Goal: Transaction & Acquisition: Purchase product/service

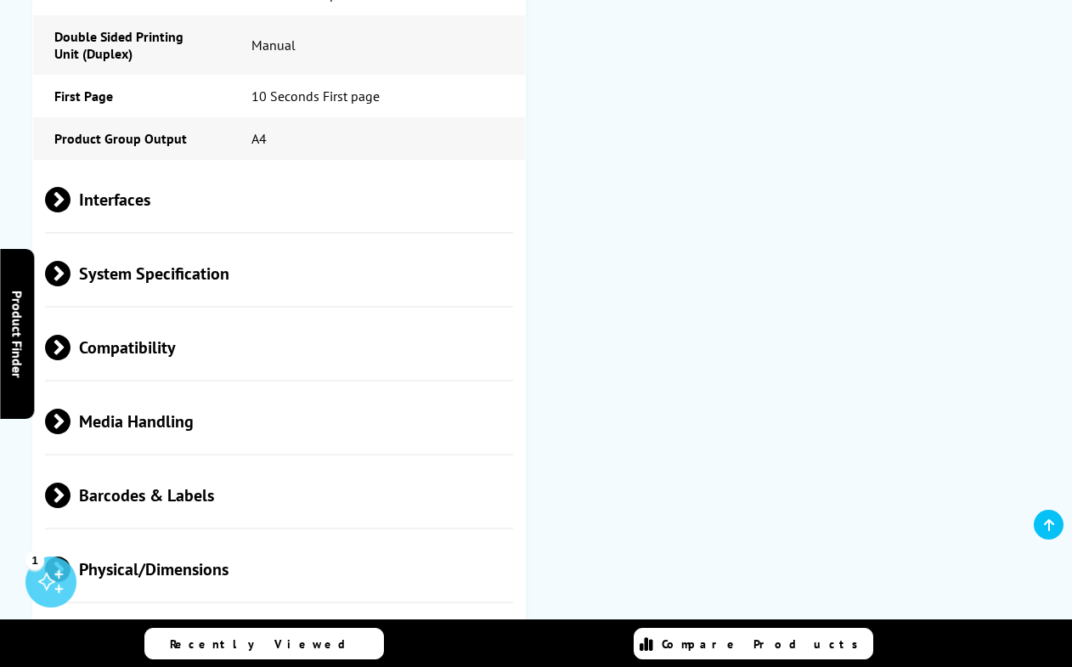
scroll to position [1272, 0]
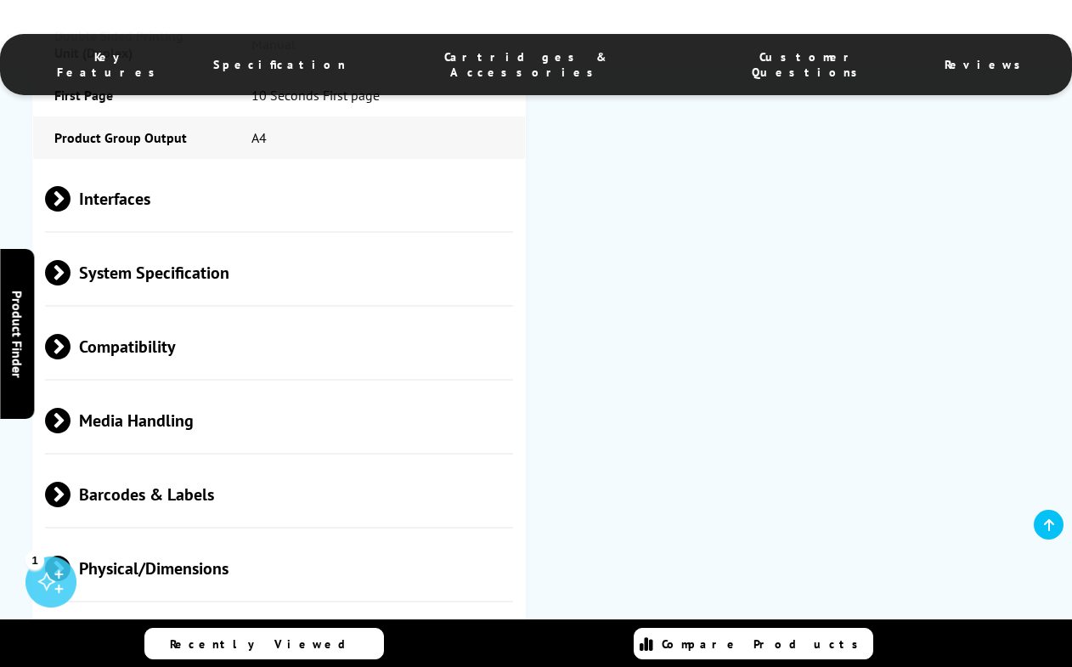
click at [70, 346] on span at bounding box center [70, 346] width 0 height 25
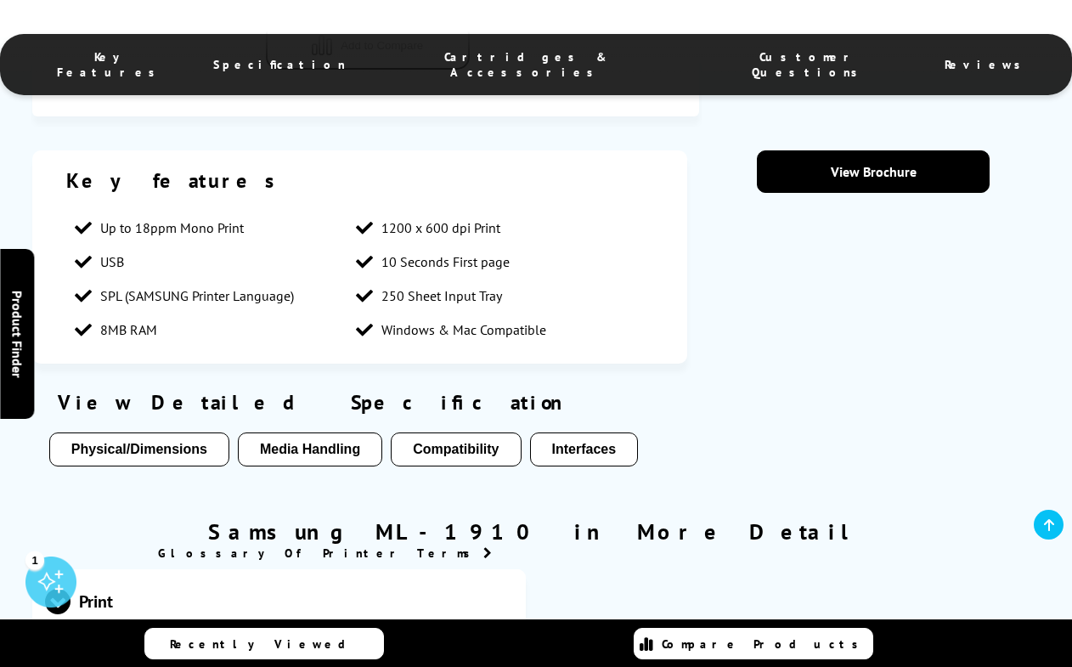
scroll to position [390, 0]
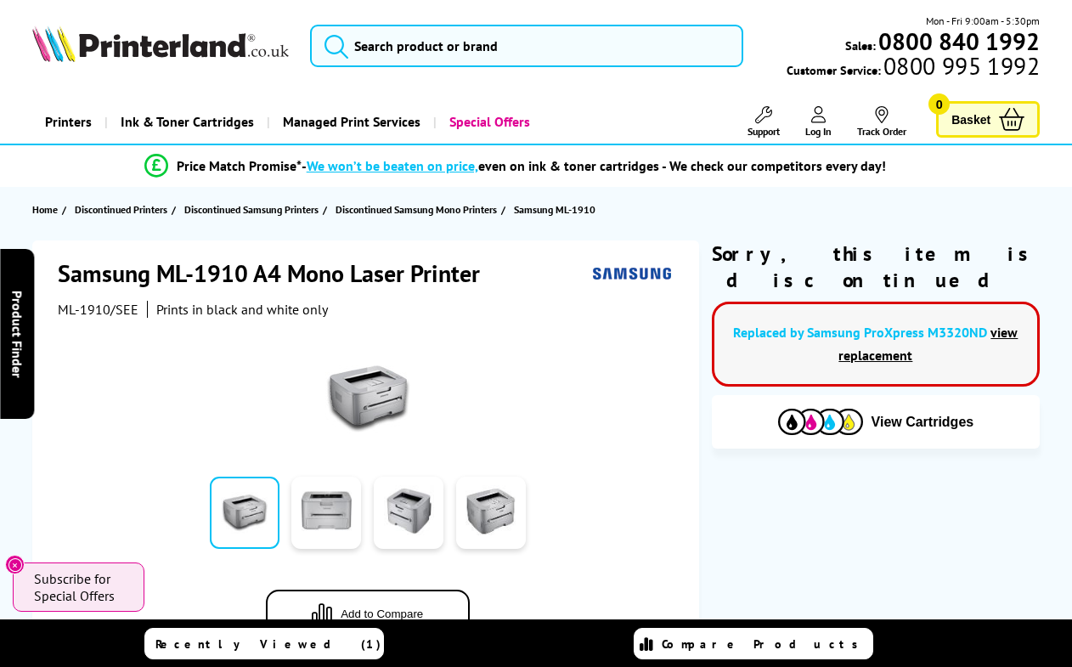
click at [128, 42] on img at bounding box center [160, 43] width 256 height 37
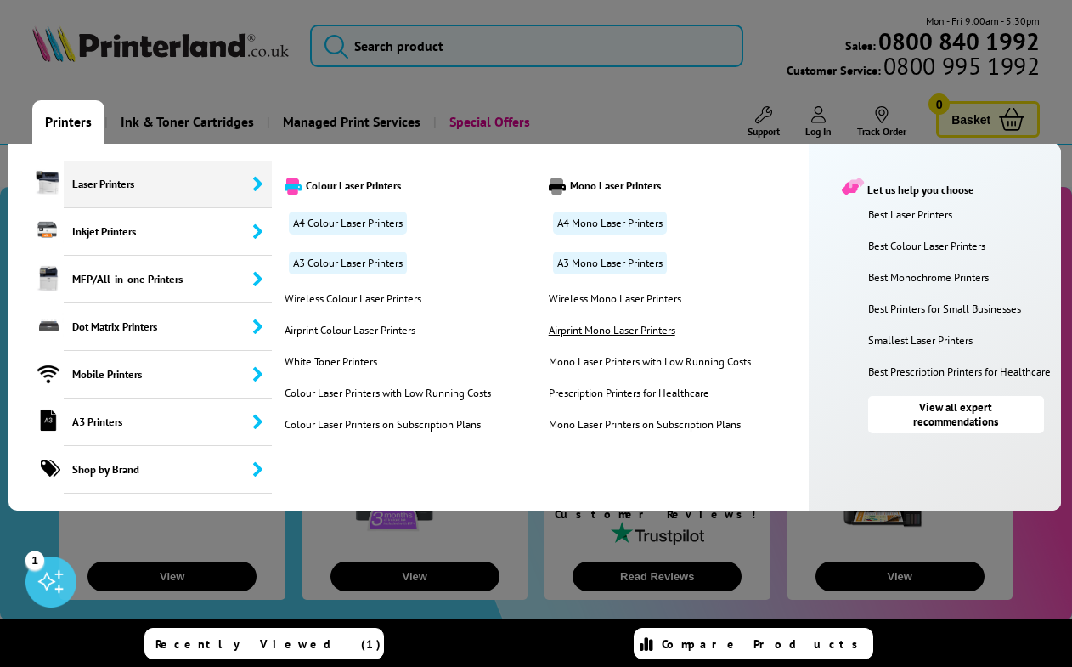
click at [583, 326] on link "Airprint Mono Laser Printers" at bounding box center [649, 330] width 211 height 14
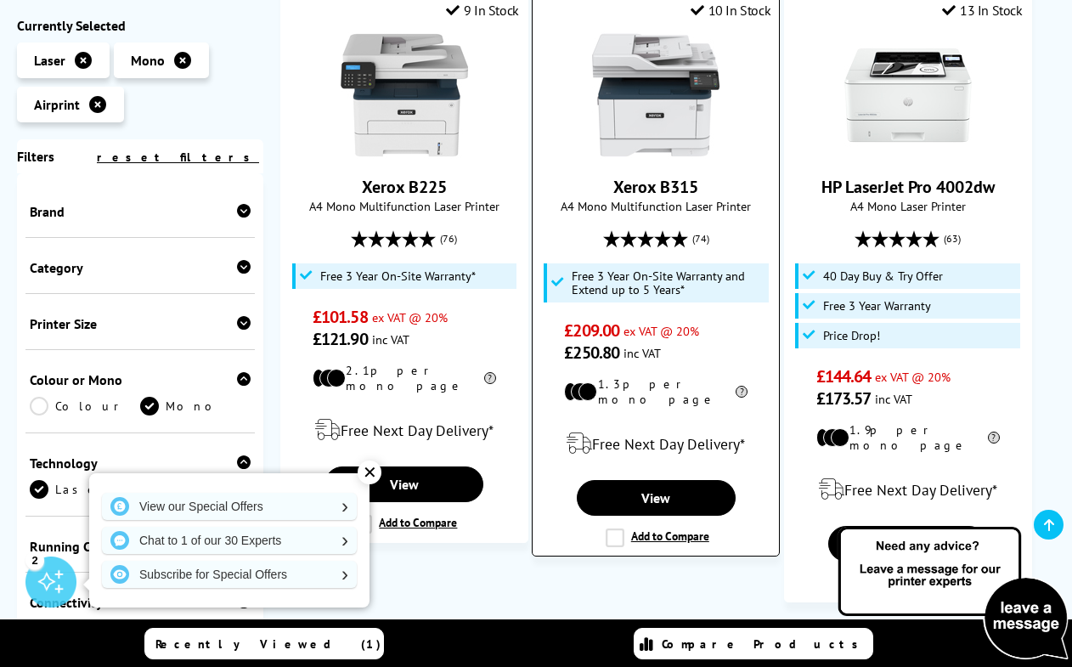
scroll to position [453, 0]
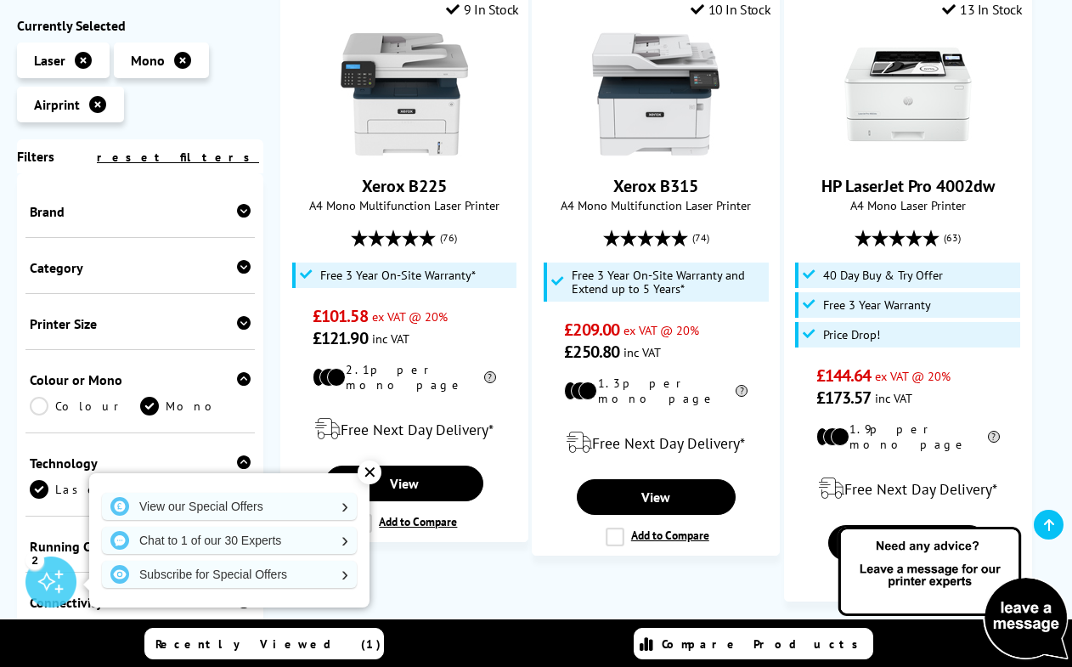
click at [240, 325] on icon at bounding box center [244, 323] width 14 height 14
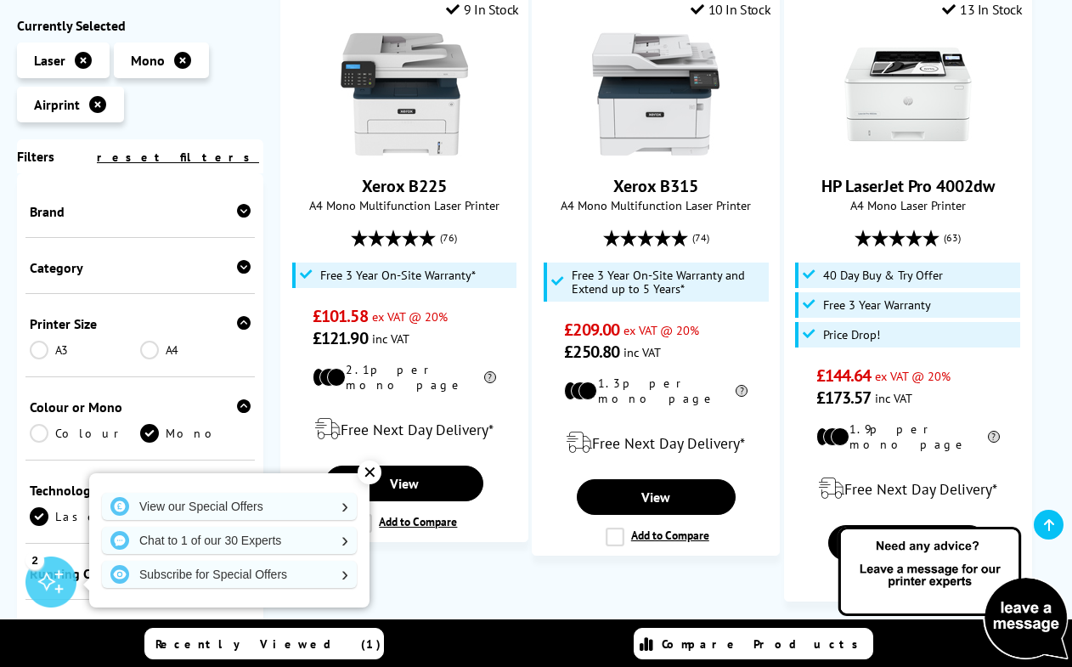
click at [148, 350] on link "A4" at bounding box center [195, 350] width 110 height 19
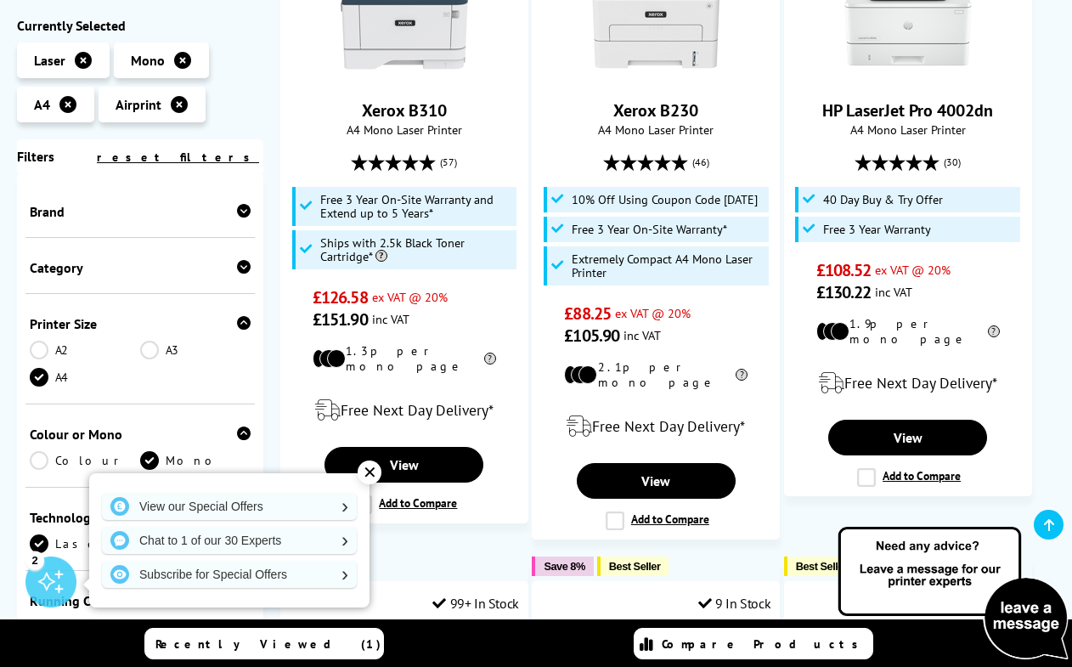
click at [369, 479] on div "✕" at bounding box center [370, 472] width 24 height 24
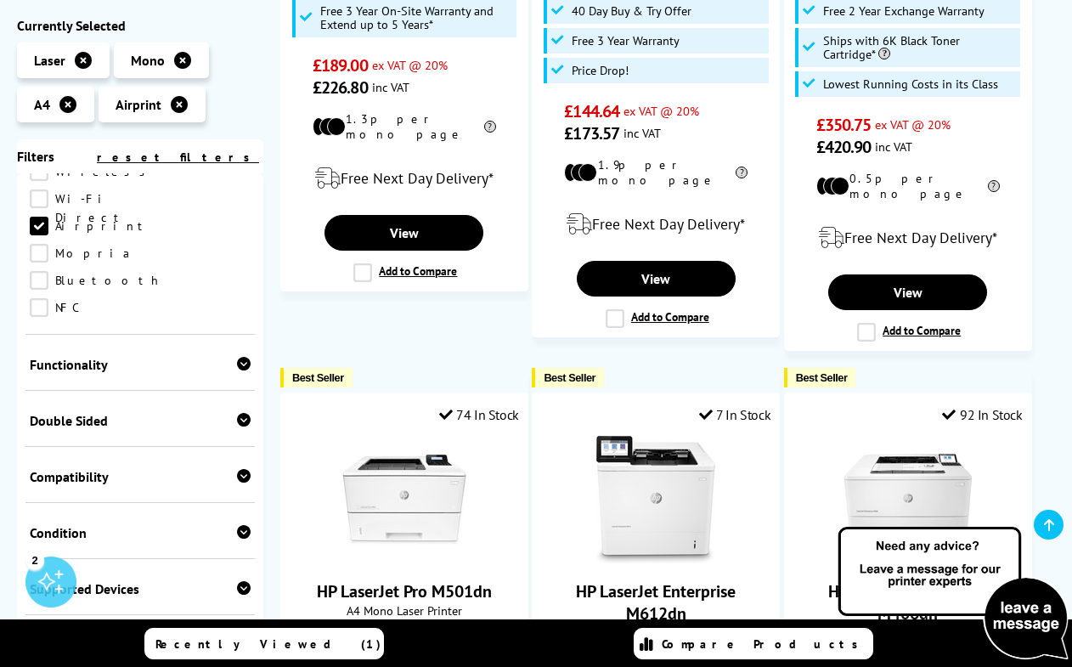
scroll to position [539, 0]
click at [241, 356] on icon at bounding box center [244, 363] width 14 height 14
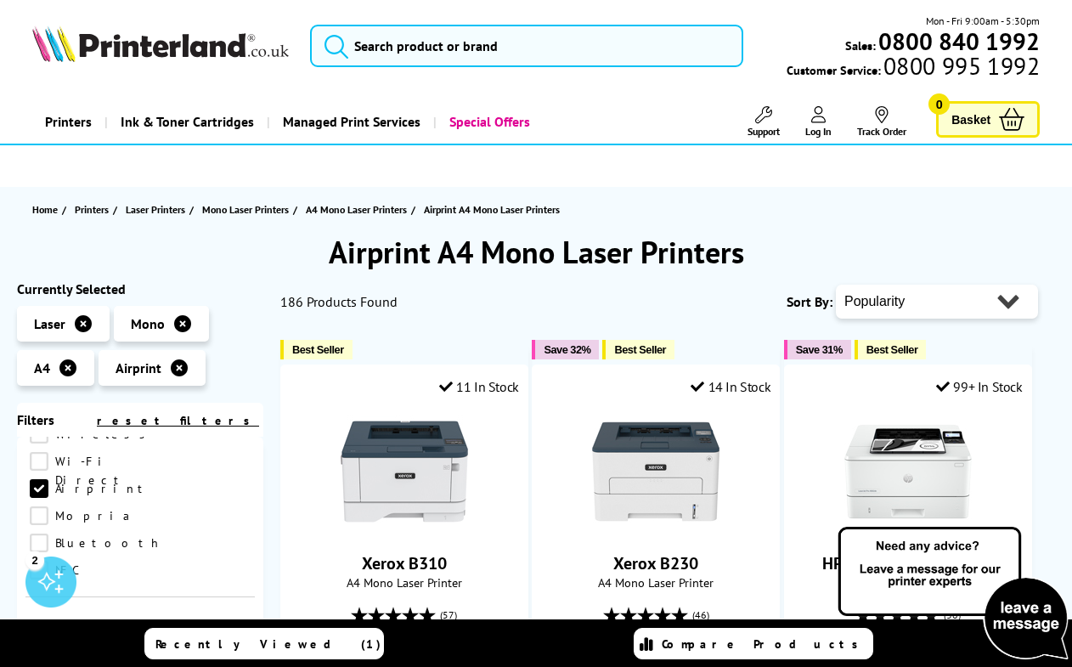
scroll to position [0, 0]
select select "Price Ascending"
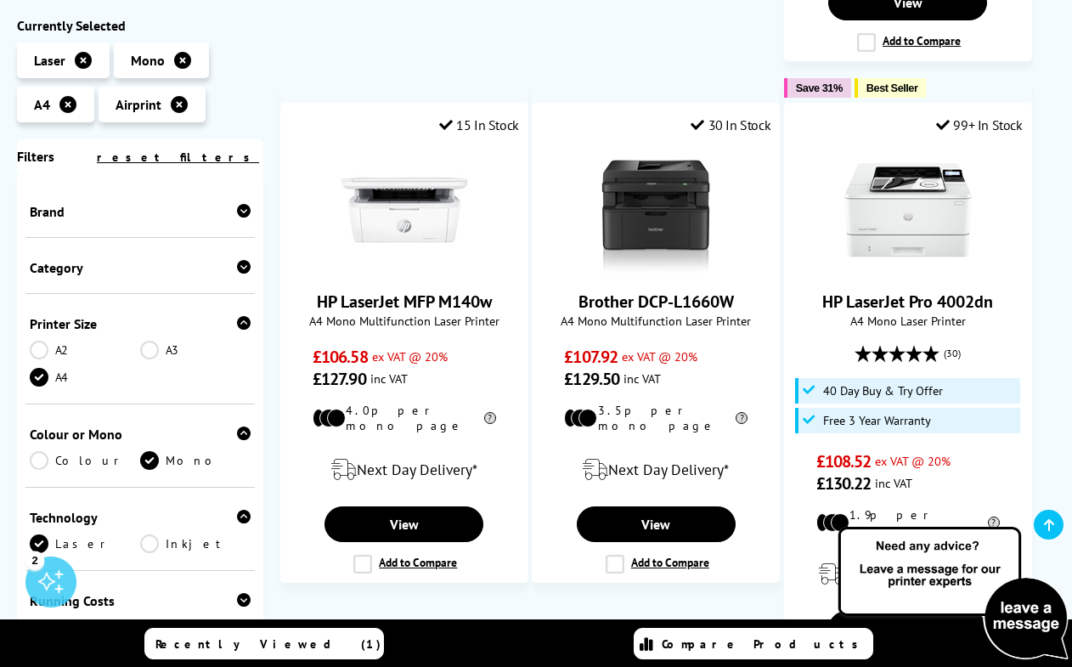
scroll to position [1529, 0]
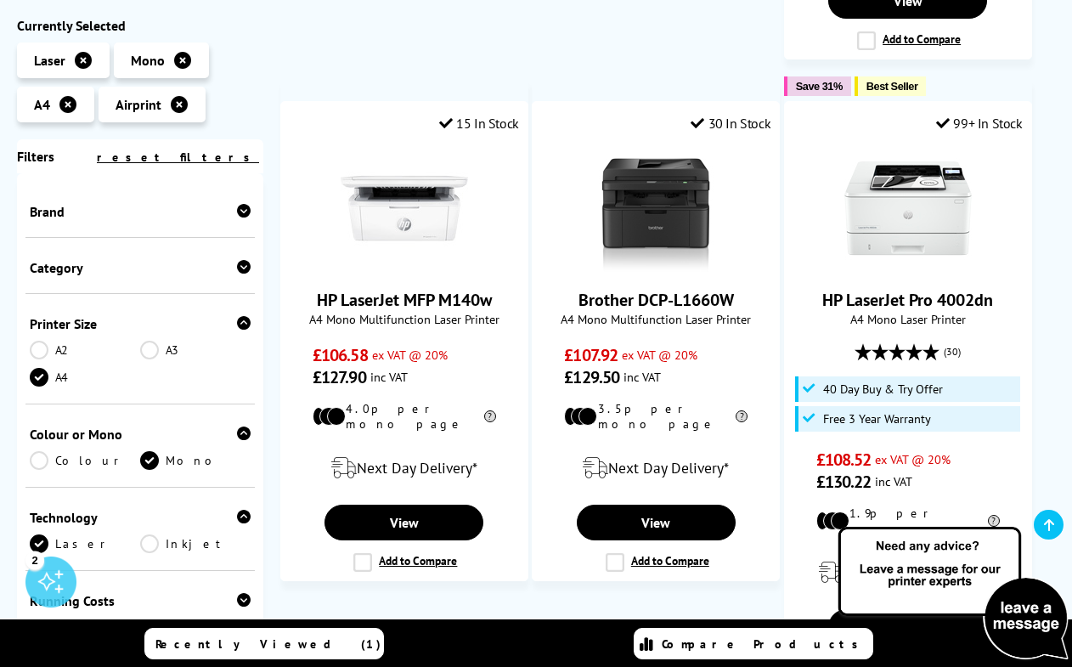
click at [237, 218] on div at bounding box center [244, 211] width 14 height 17
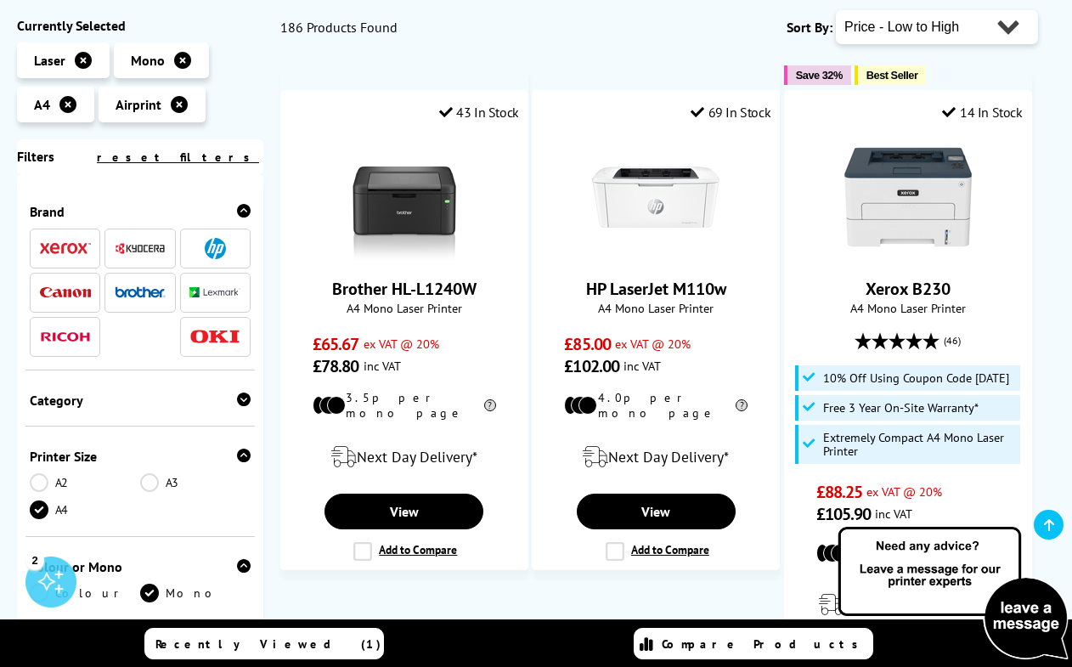
scroll to position [277, 0]
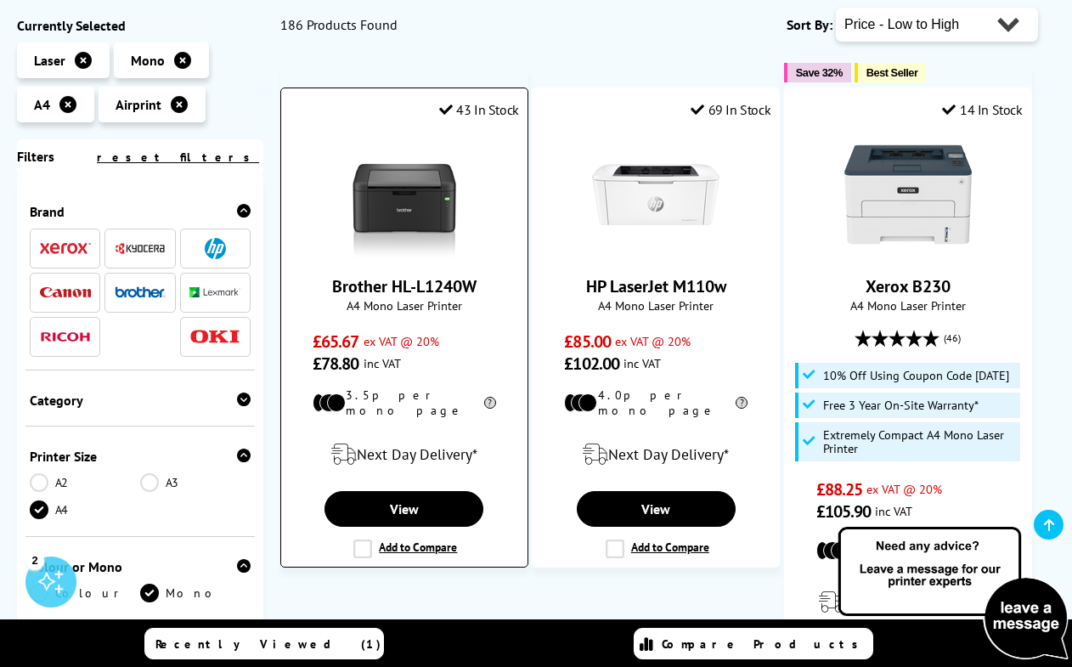
click at [412, 194] on img at bounding box center [404, 194] width 127 height 127
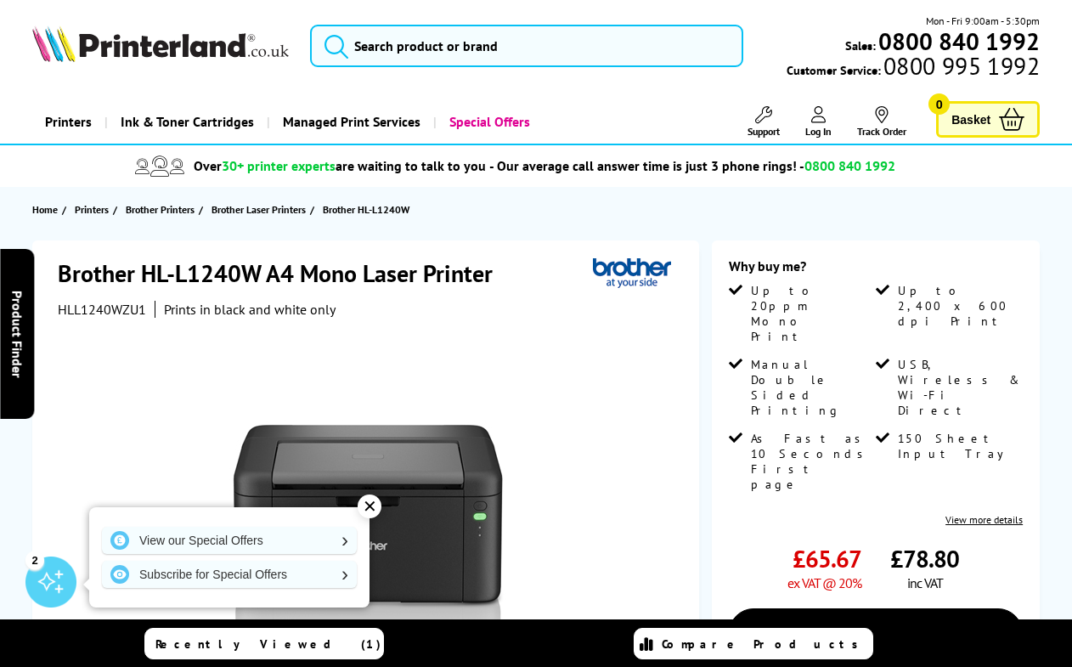
click at [369, 509] on div "✕" at bounding box center [370, 506] width 24 height 24
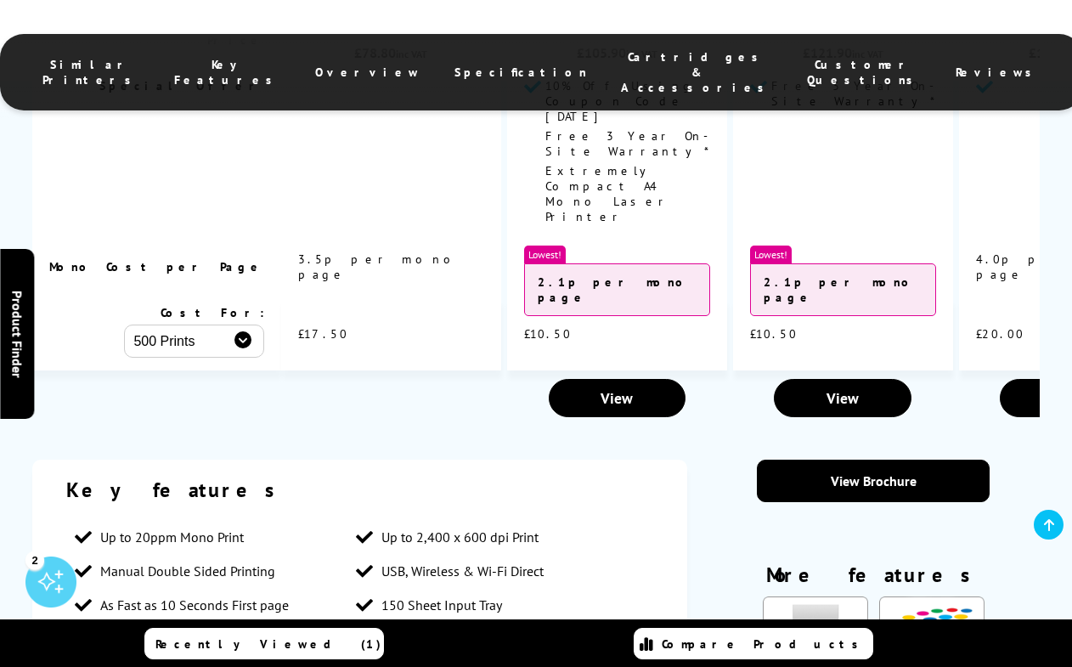
scroll to position [1667, 0]
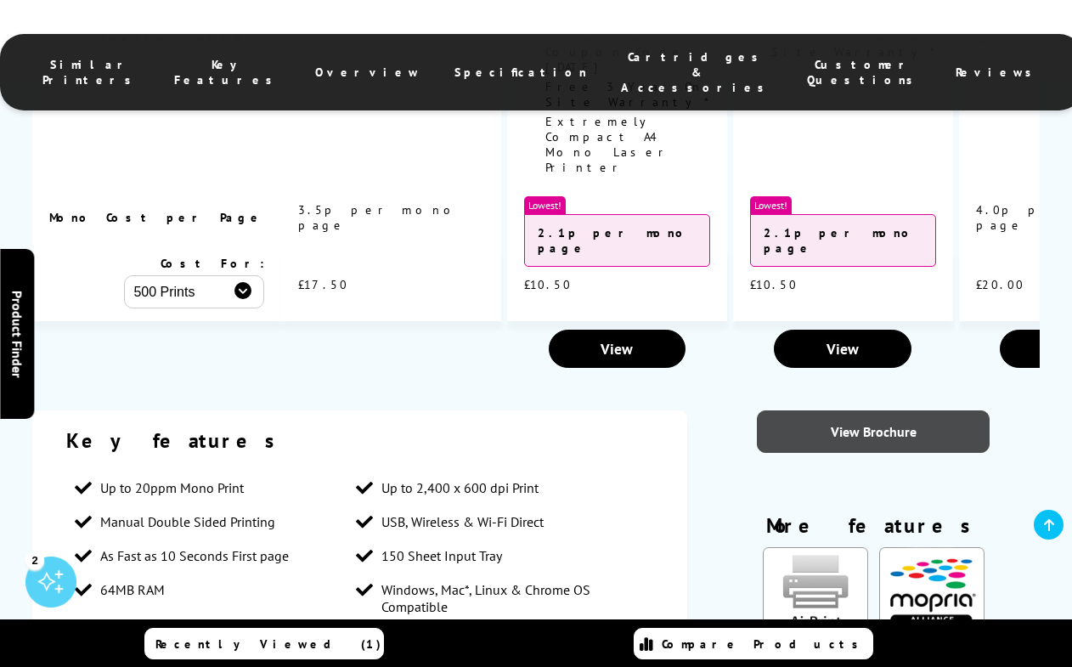
click at [858, 410] on link "View Brochure" at bounding box center [873, 431] width 233 height 42
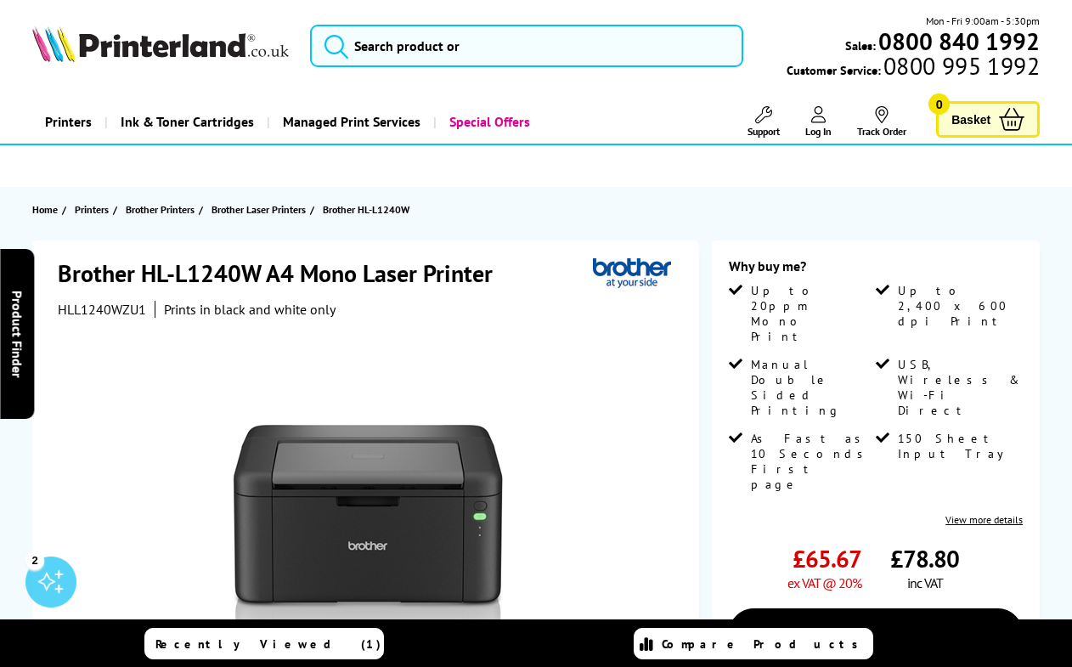
scroll to position [0, 0]
